Goal: Task Accomplishment & Management: Use online tool/utility

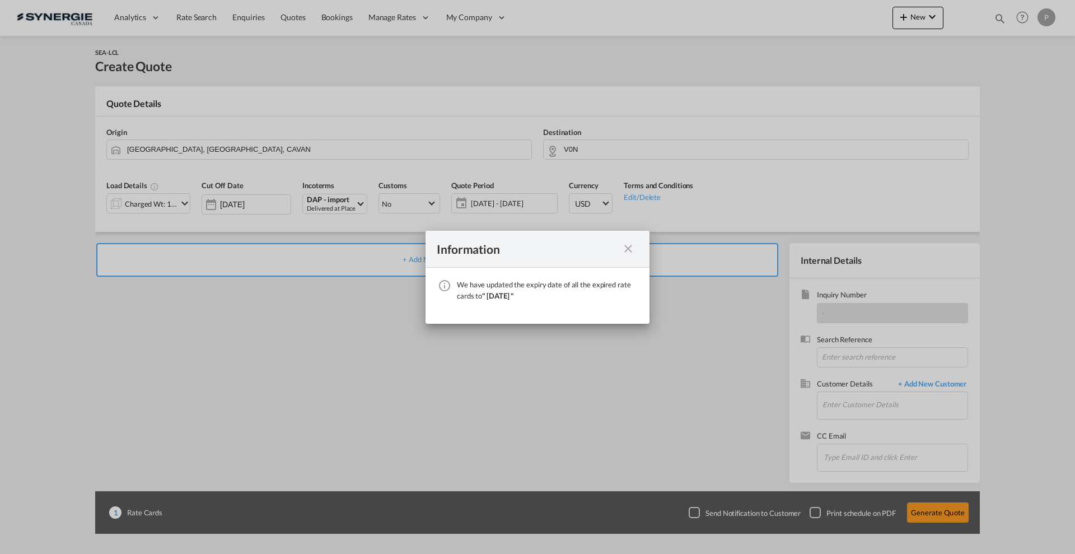
click at [622, 249] on md-icon "icon-close fg-AAA8AD cursor" at bounding box center [628, 248] width 13 height 13
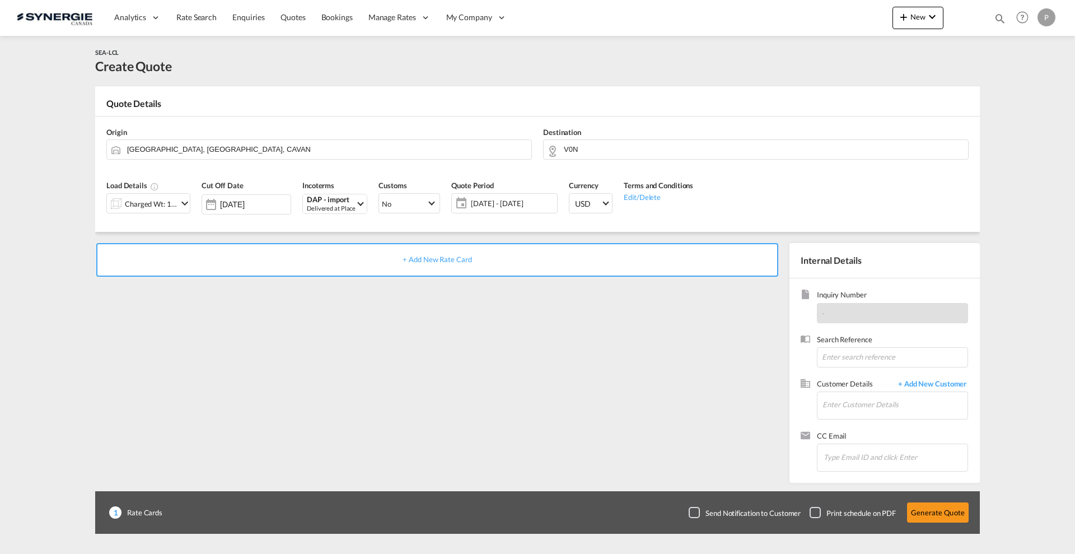
click at [1005, 18] on md-icon "icon-magnify" at bounding box center [1000, 18] width 12 height 12
click at [825, 23] on select "Bookings Quotes Enquiries" at bounding box center [821, 18] width 53 height 20
select select "Quotes"
click at [795, 8] on select "Bookings Quotes Enquiries" at bounding box center [821, 18] width 53 height 20
click at [883, 11] on input at bounding box center [915, 18] width 139 height 20
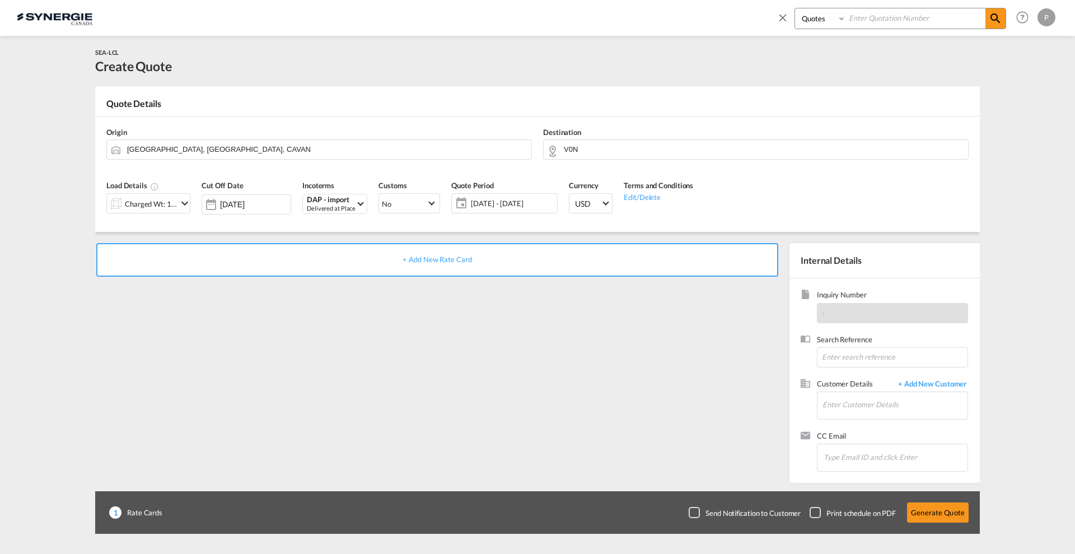
paste input "SYC000014657"
type input "SYC000014657"
click at [997, 15] on md-icon "icon-magnify" at bounding box center [995, 18] width 13 height 13
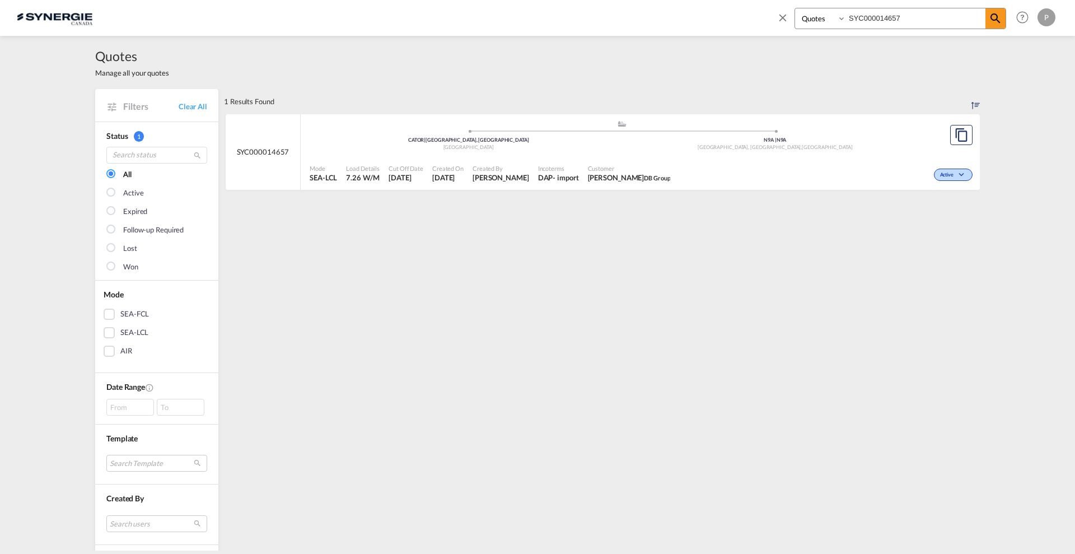
click at [738, 164] on div "Active" at bounding box center [825, 174] width 301 height 28
click at [777, 18] on md-icon "icon-close" at bounding box center [783, 17] width 12 height 12
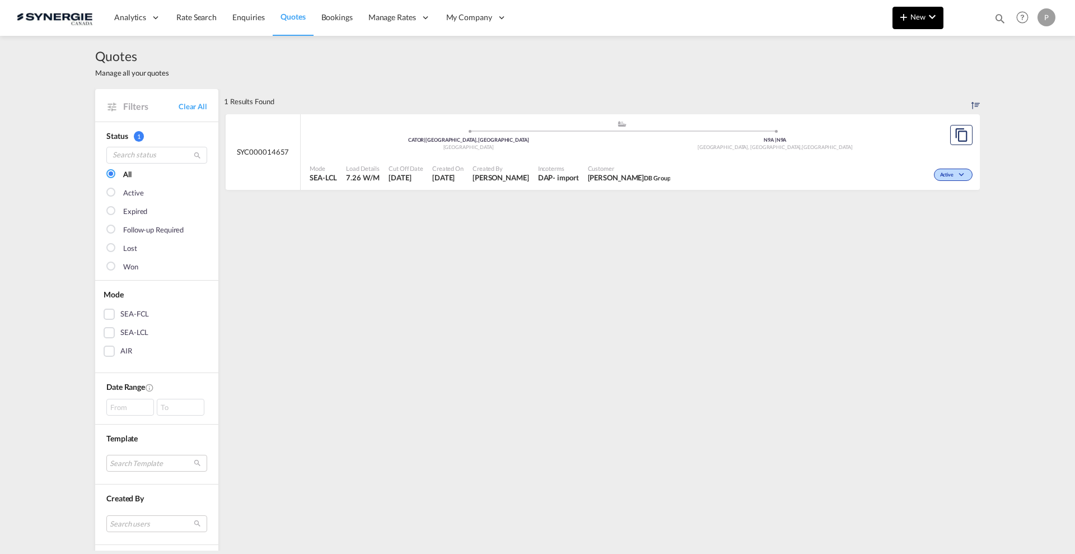
click at [916, 17] on span "New" at bounding box center [918, 16] width 42 height 9
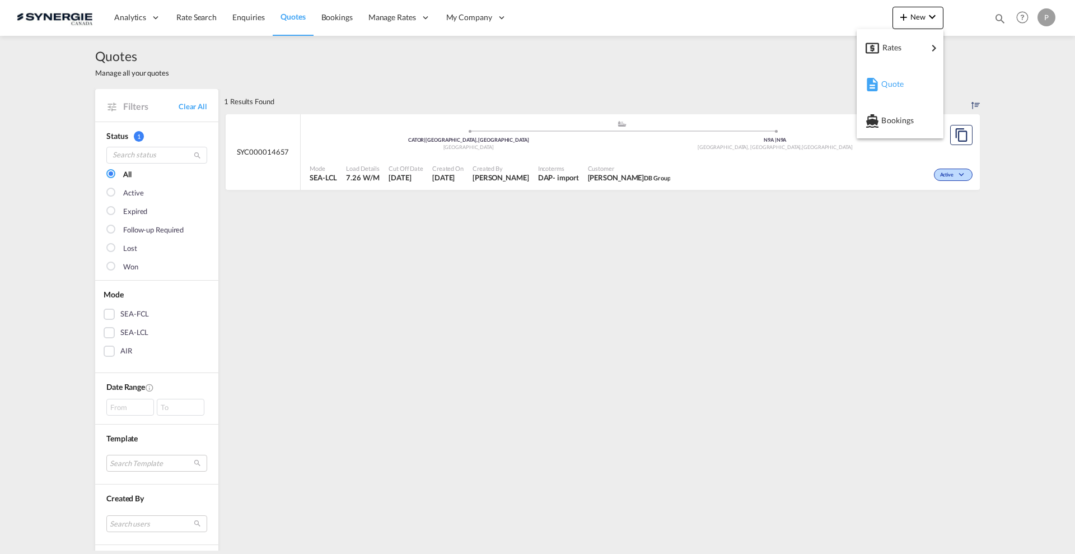
click at [905, 73] on div "Quote" at bounding box center [902, 84] width 41 height 28
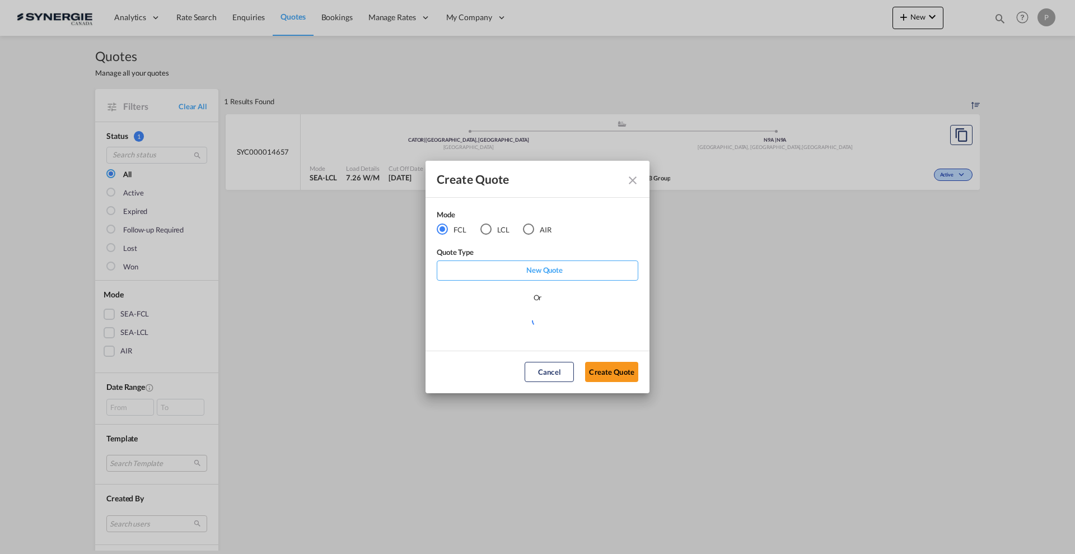
click at [489, 227] on div "LCL" at bounding box center [486, 228] width 11 height 11
click at [511, 329] on md-select "Select template *NEW* FCL FREEHAND / DAP [PERSON_NAME] | [DATE] *NEW* Import FC…" at bounding box center [538, 325] width 202 height 22
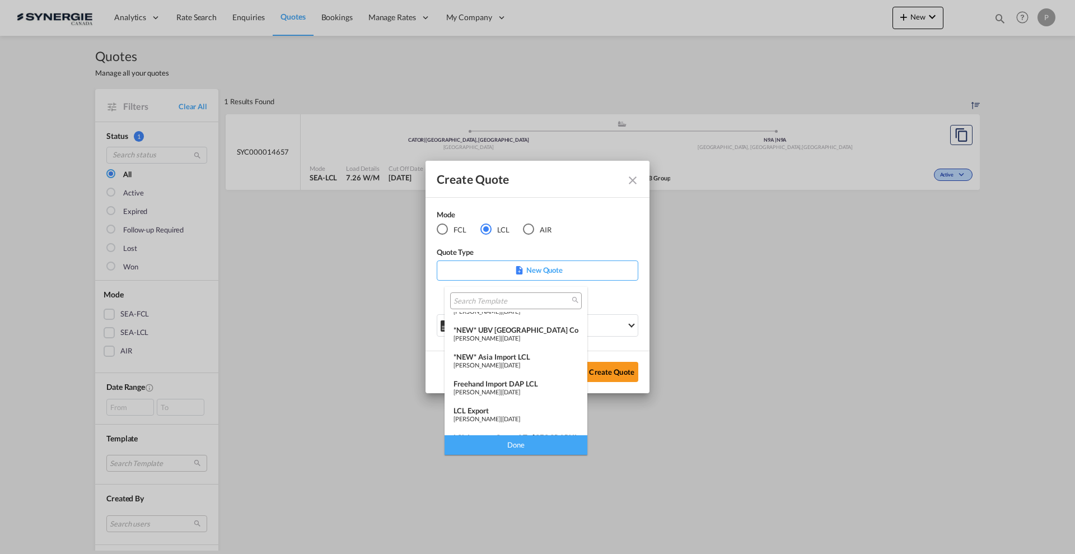
scroll to position [146, 0]
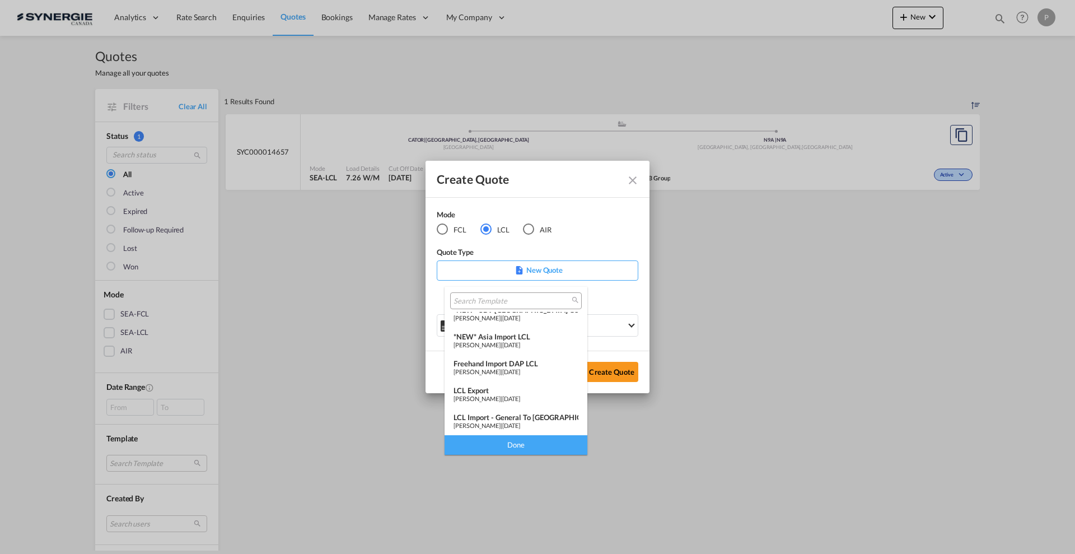
click at [501, 425] on span "[PERSON_NAME]" at bounding box center [477, 425] width 47 height 7
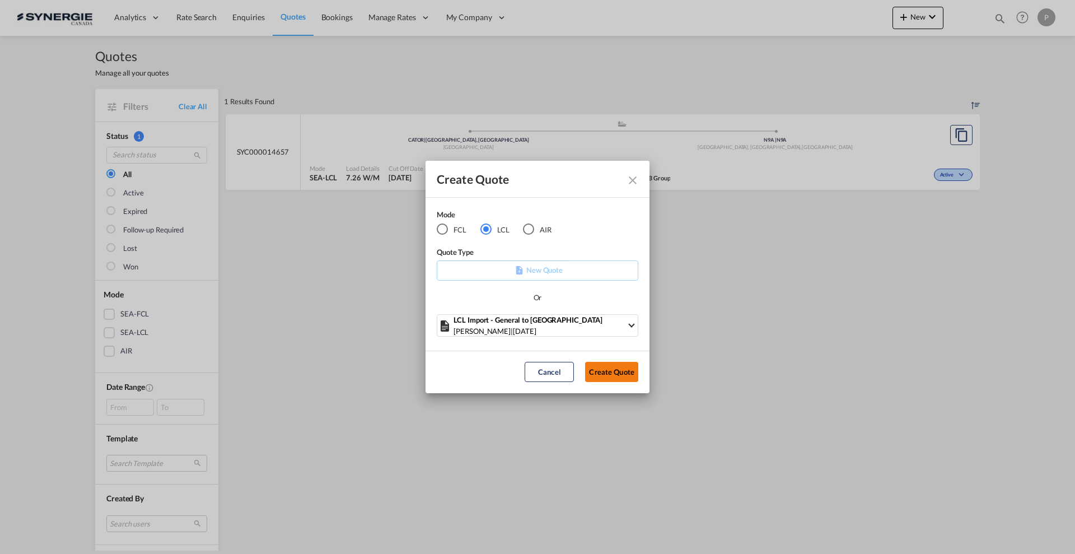
click at [594, 370] on button "Create Quote" at bounding box center [611, 372] width 53 height 20
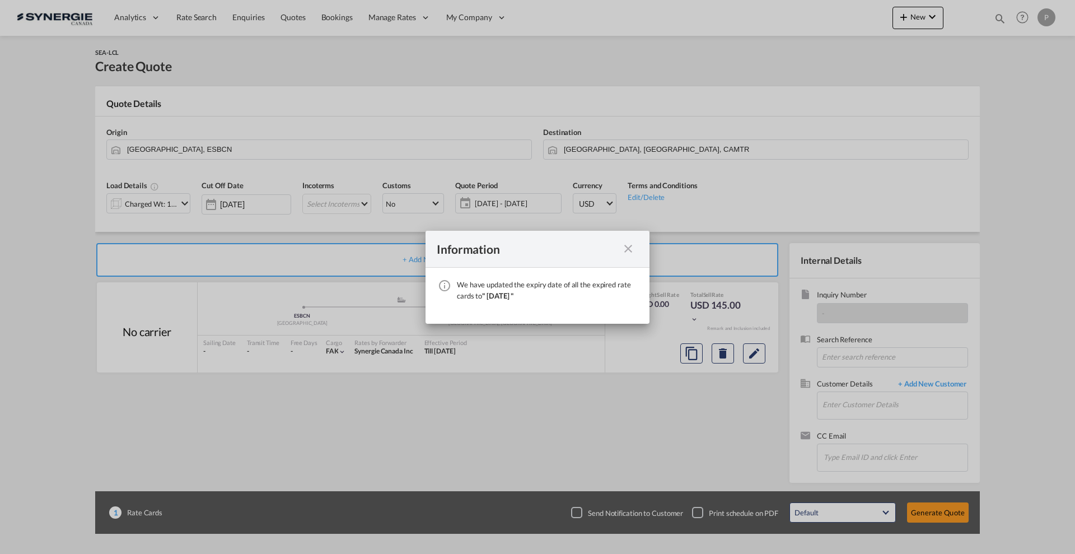
click at [628, 242] on md-icon "icon-close fg-AAA8AD cursor" at bounding box center [628, 248] width 13 height 13
